Goal: Information Seeking & Learning: Find specific fact

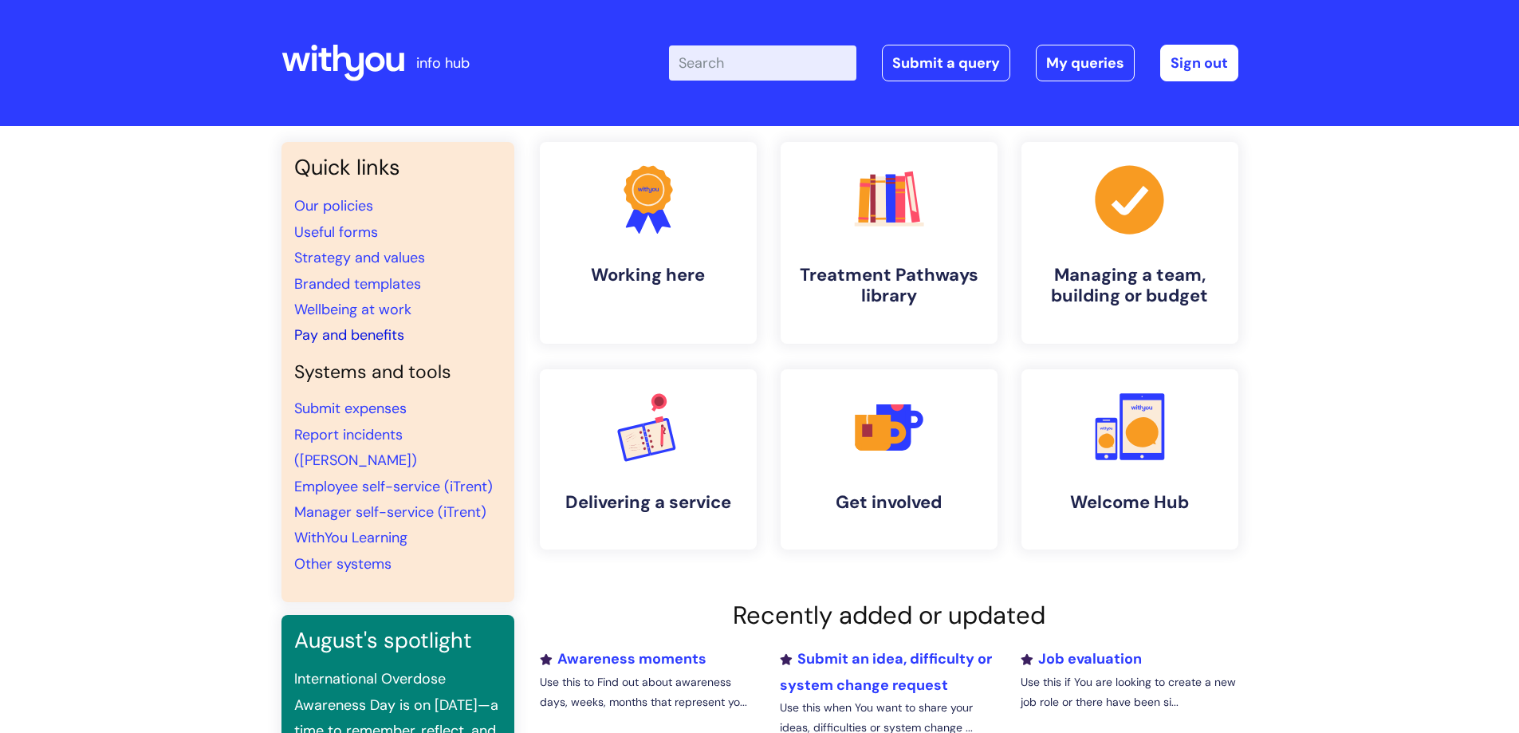
click at [343, 330] on link "Pay and benefits" at bounding box center [349, 334] width 110 height 19
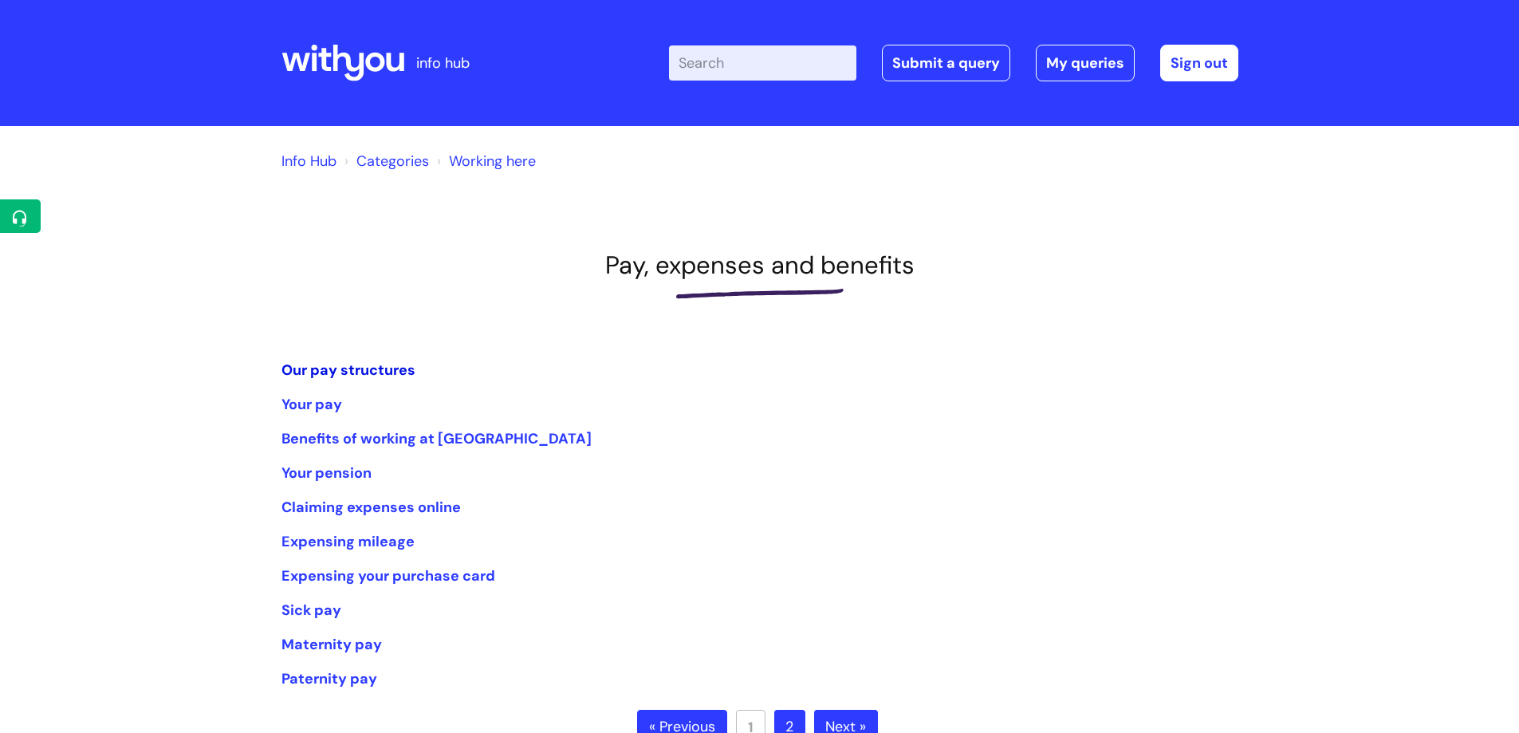
click at [356, 375] on link "Our pay structures" at bounding box center [348, 369] width 134 height 19
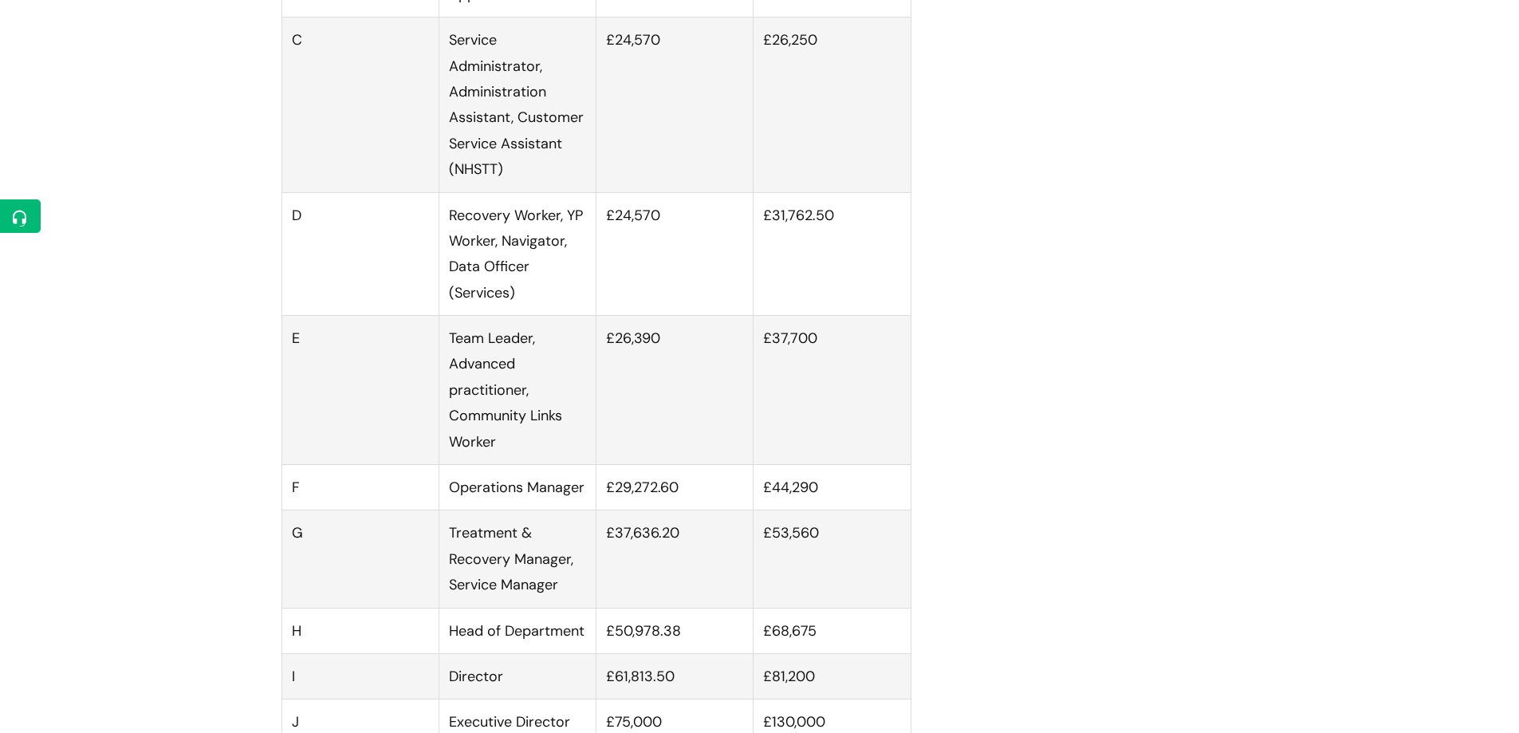
scroll to position [1196, 0]
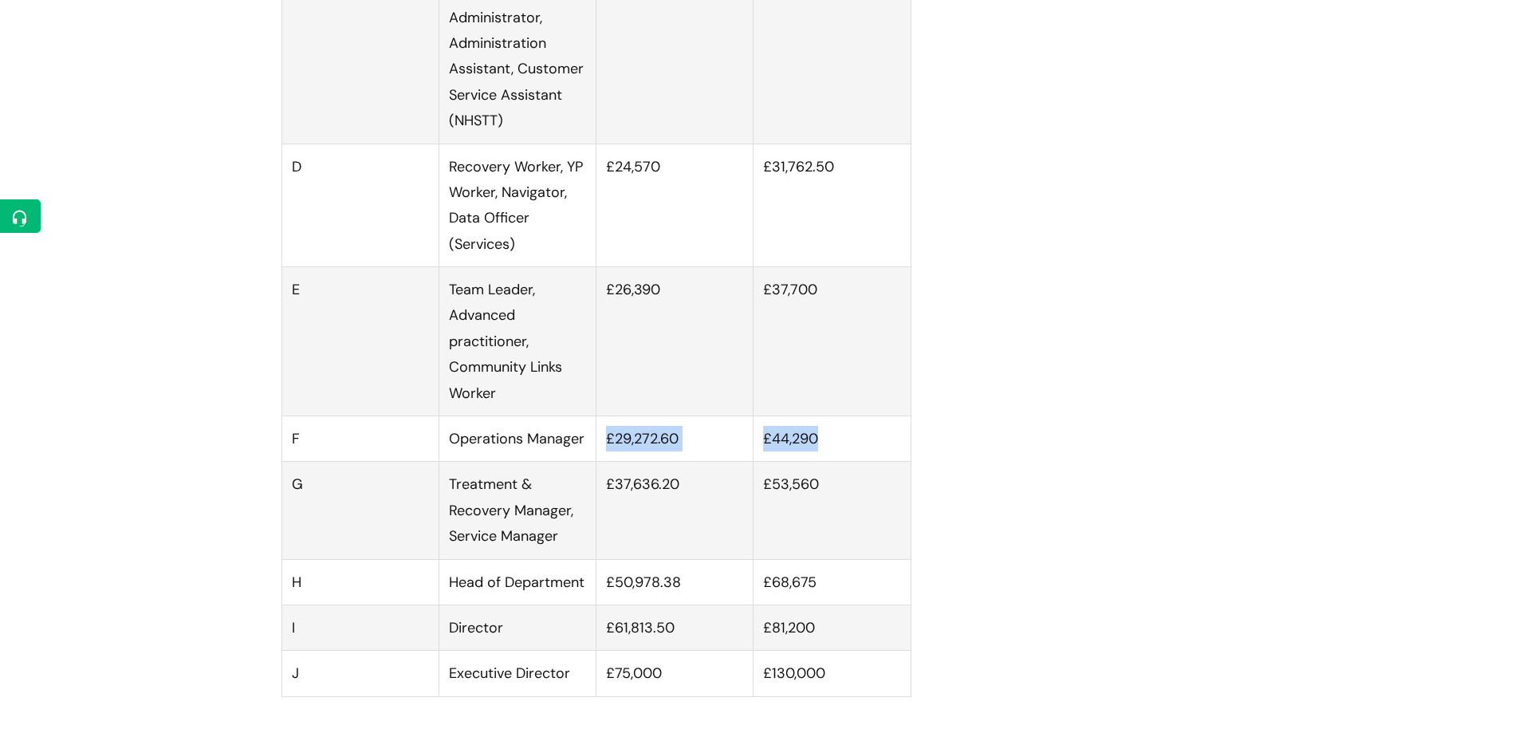
drag, startPoint x: 606, startPoint y: 454, endPoint x: 844, endPoint y: 457, distance: 238.4
click at [844, 457] on tr "F Operations Manager £29,272.60 £44,290" at bounding box center [595, 438] width 629 height 45
copy tr "£29,272.60 £44,290"
